Goal: Navigation & Orientation: Find specific page/section

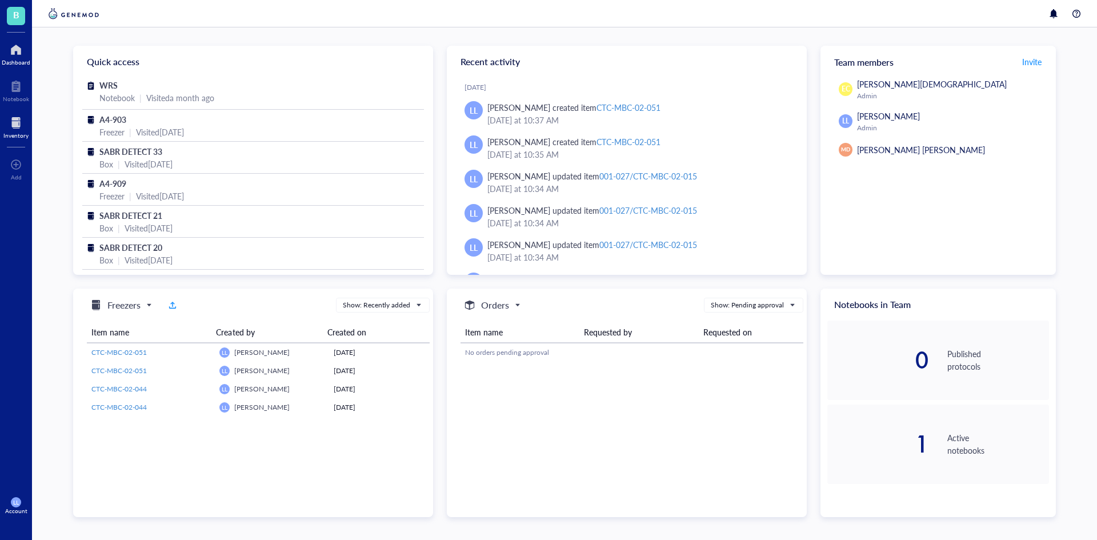
click at [19, 123] on div at bounding box center [15, 123] width 25 height 18
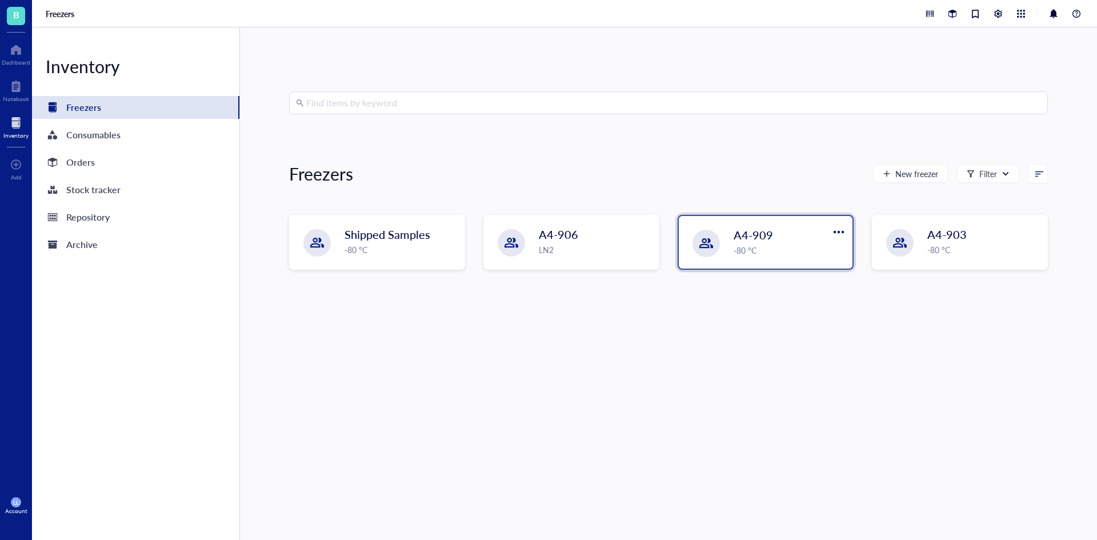
click at [761, 251] on div "-80 °C" at bounding box center [790, 250] width 112 height 13
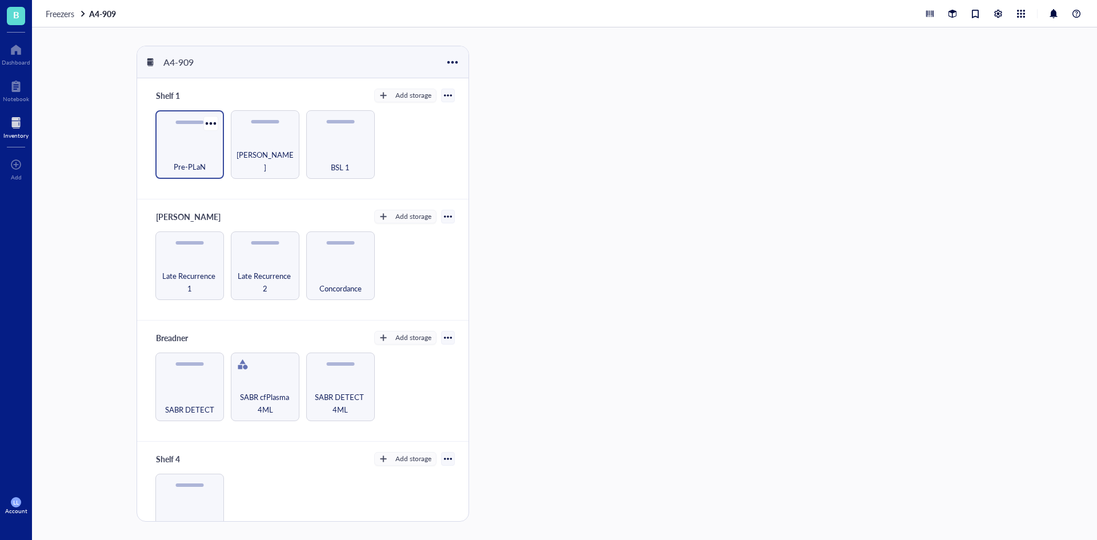
click at [198, 154] on div "Pre-PLaN" at bounding box center [189, 160] width 57 height 25
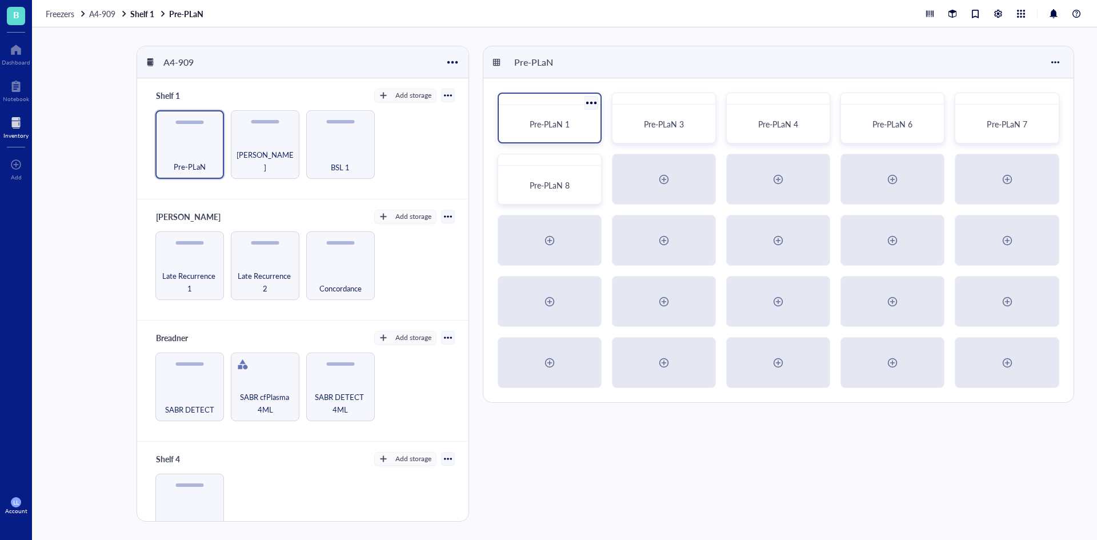
click at [565, 125] on span "Pre-PLaN 1" at bounding box center [550, 123] width 40 height 11
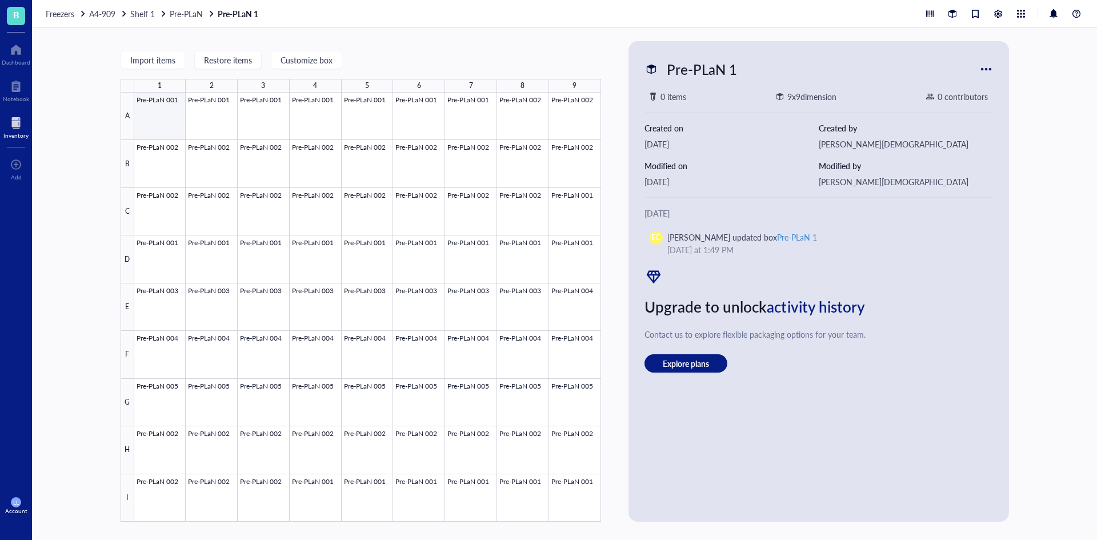
click at [166, 120] on div at bounding box center [367, 307] width 467 height 429
